Goal: Information Seeking & Learning: Check status

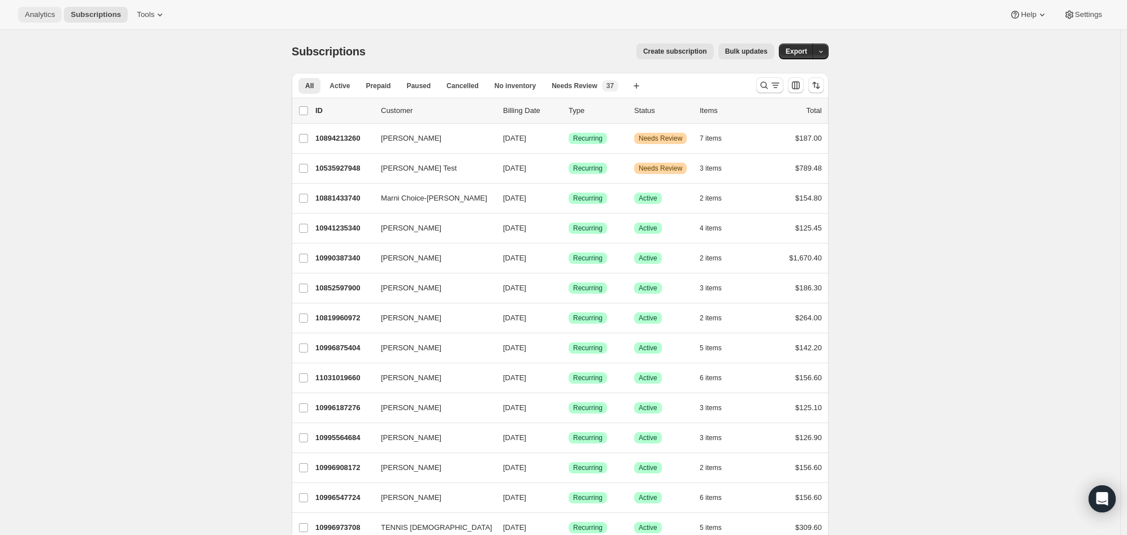
click at [35, 19] on span "Analytics" at bounding box center [40, 14] width 30 height 9
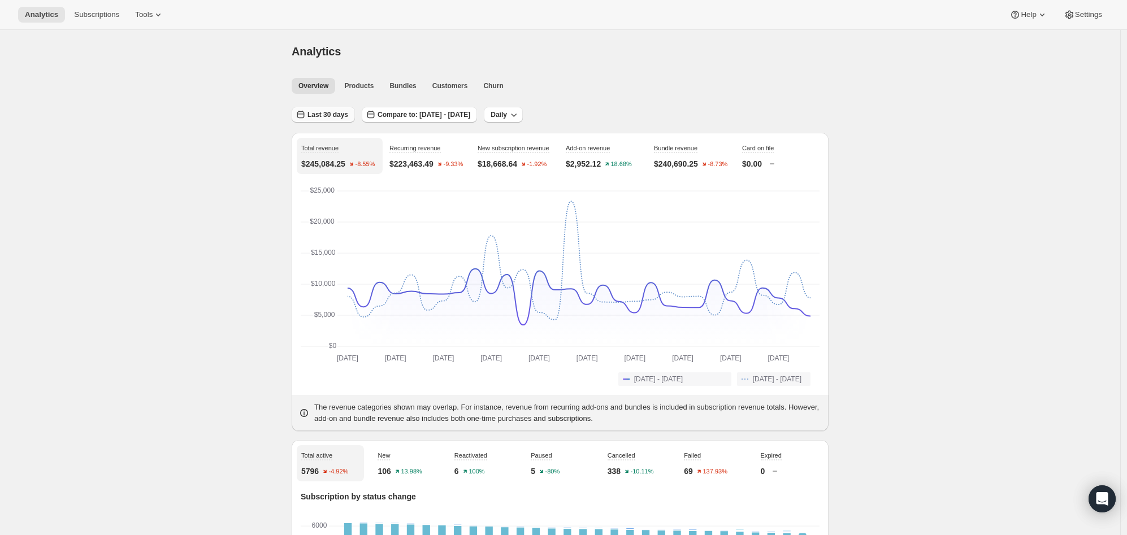
click at [324, 116] on span "Last 30 days" at bounding box center [328, 114] width 41 height 9
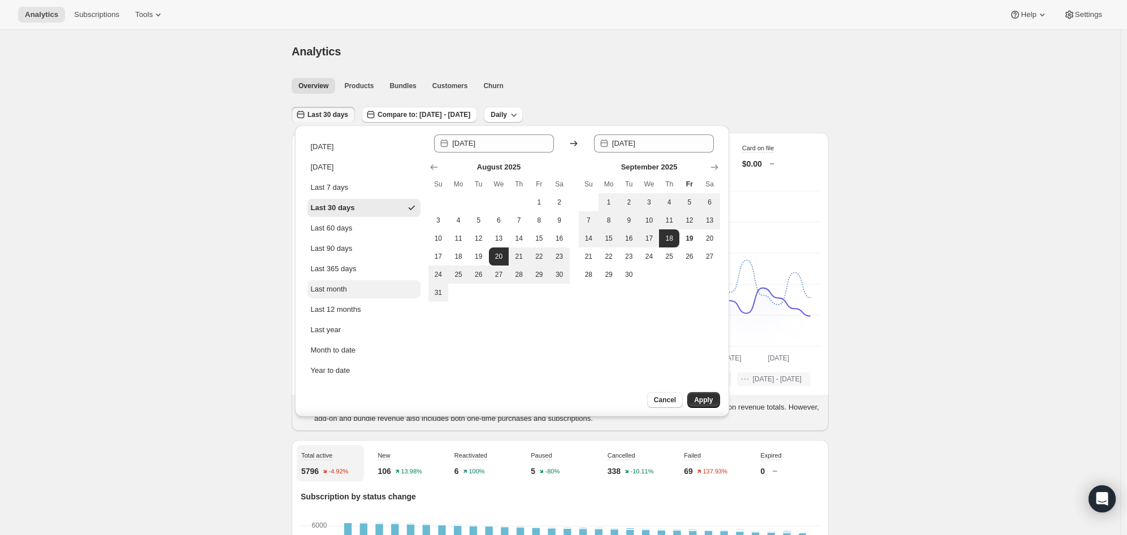
click at [327, 290] on div "Last month" at bounding box center [329, 289] width 36 height 11
type input "[DATE]"
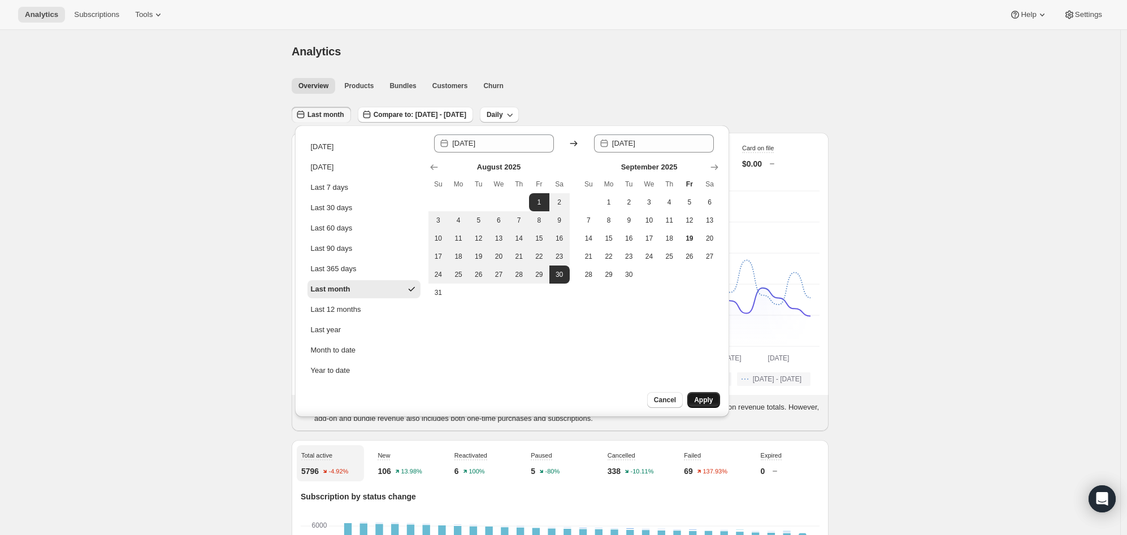
click at [697, 395] on button "Apply" at bounding box center [703, 400] width 32 height 16
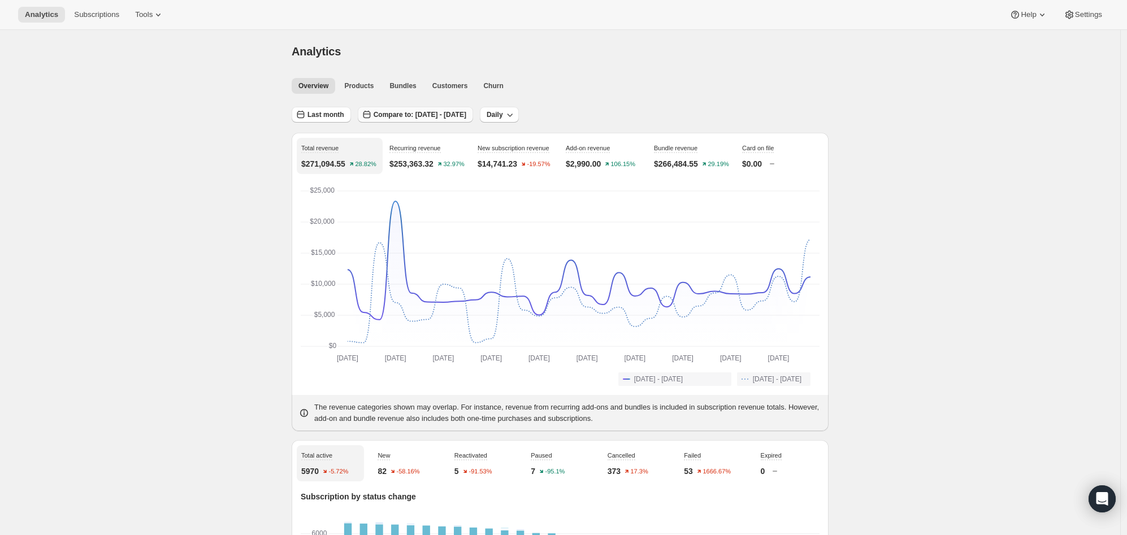
click at [400, 110] on span "Compare to: [DATE] - [DATE]" at bounding box center [420, 114] width 93 height 9
